Goal: Task Accomplishment & Management: Use online tool/utility

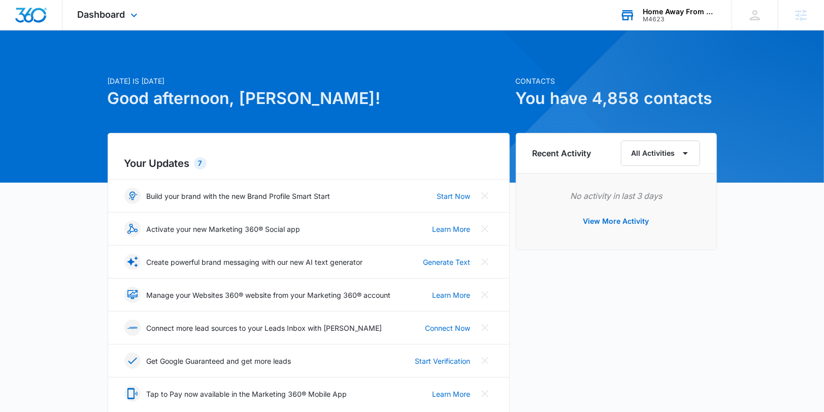
click at [691, 22] on div "M4623" at bounding box center [680, 19] width 74 height 7
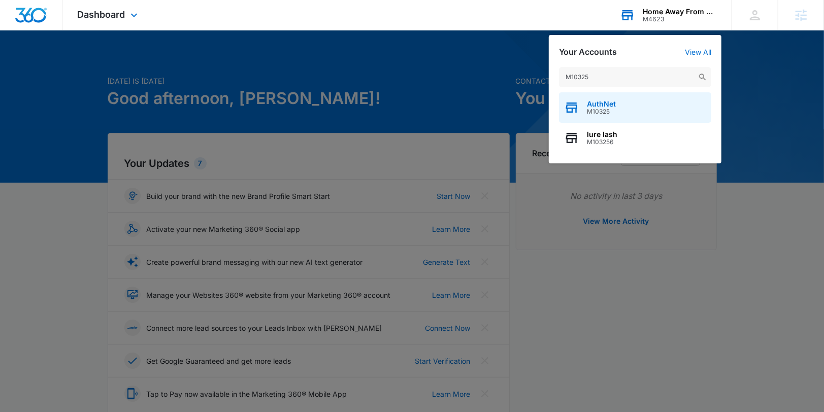
type input "M10325"
click at [624, 103] on div "AuthNet M10325" at bounding box center [635, 107] width 152 height 30
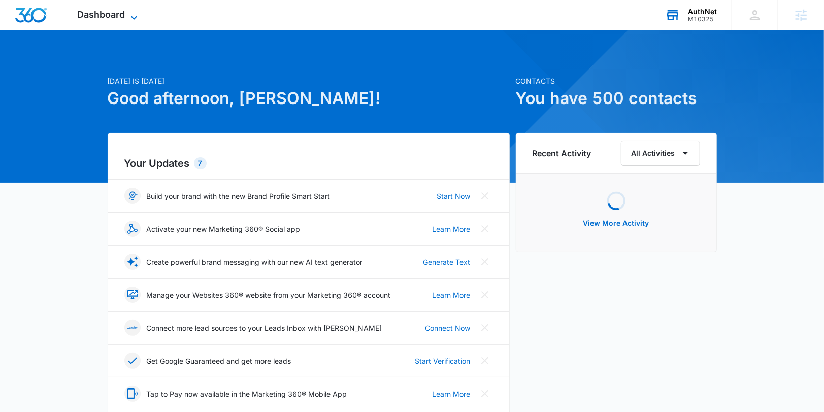
click at [128, 16] on icon at bounding box center [134, 18] width 12 height 12
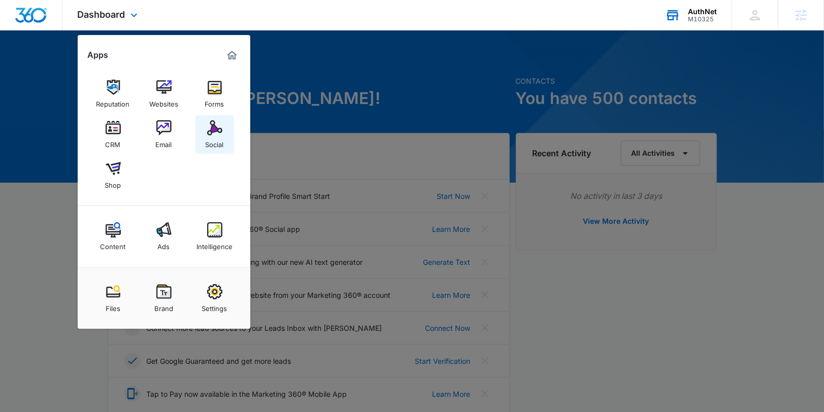
click at [213, 123] on img at bounding box center [214, 127] width 15 height 15
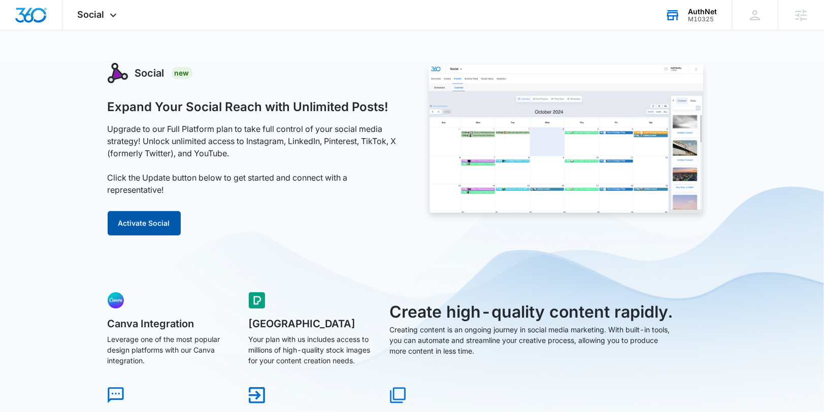
click at [161, 227] on button "Activate Social" at bounding box center [144, 223] width 73 height 24
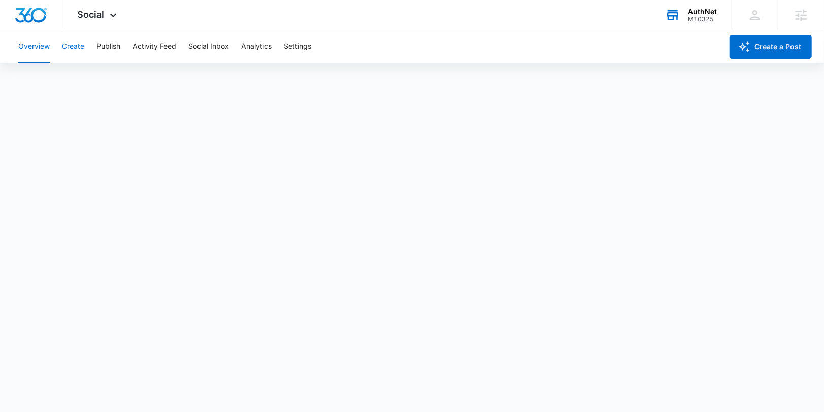
click at [81, 47] on button "Create" at bounding box center [73, 46] width 22 height 32
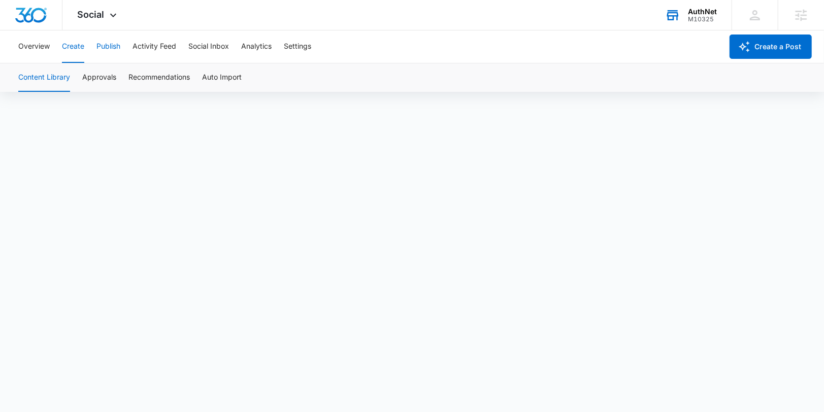
click at [112, 42] on button "Publish" at bounding box center [108, 46] width 24 height 32
click at [86, 86] on button "Schedules" at bounding box center [77, 77] width 35 height 28
click at [73, 45] on button "Create" at bounding box center [73, 46] width 22 height 32
click at [105, 82] on button "Approvals" at bounding box center [99, 77] width 34 height 28
click at [115, 48] on button "Publish" at bounding box center [108, 46] width 24 height 32
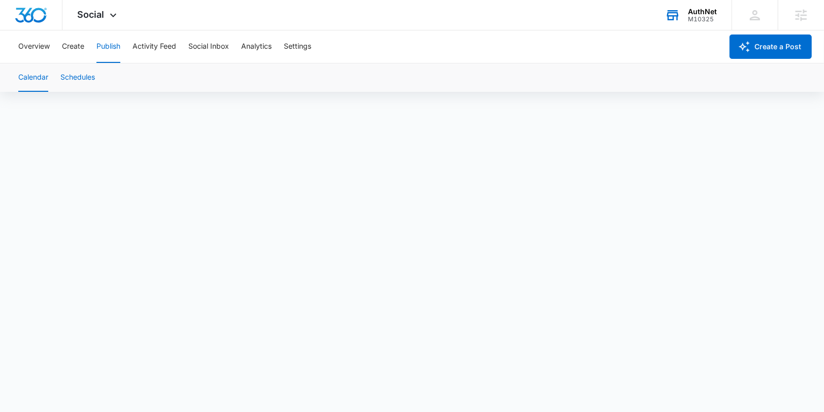
click at [82, 74] on button "Schedules" at bounding box center [77, 77] width 35 height 28
